Goal: Check status

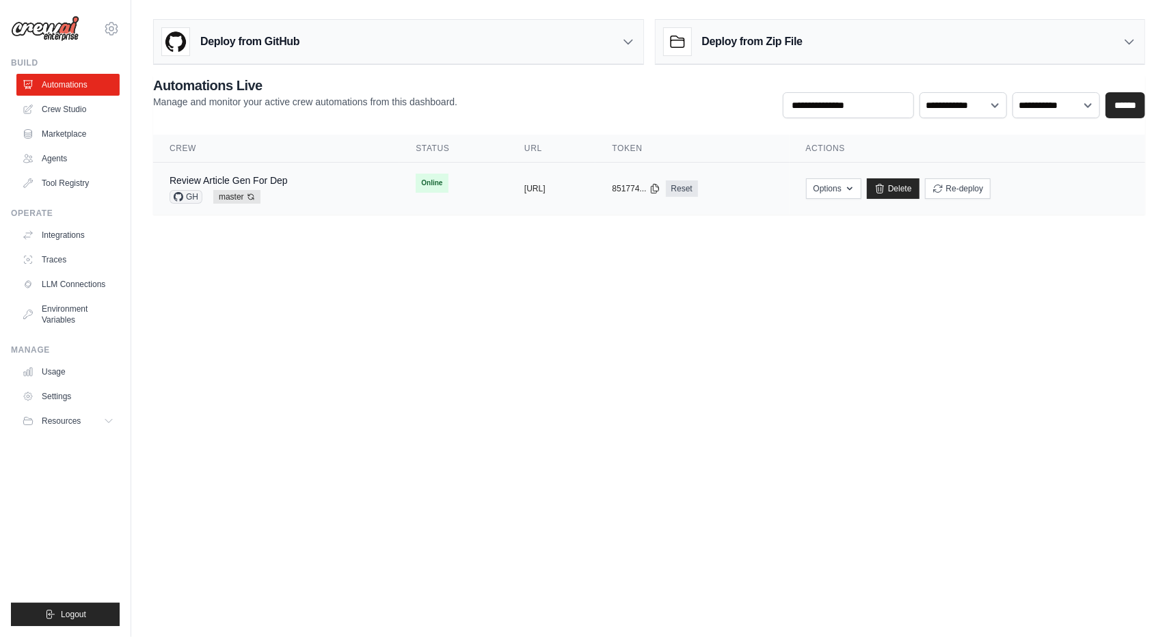
click at [310, 187] on div "Review Article Gen For Dep GH master Auto-deploy enabled" at bounding box center [276, 189] width 213 height 30
